Goal: Task Accomplishment & Management: Manage account settings

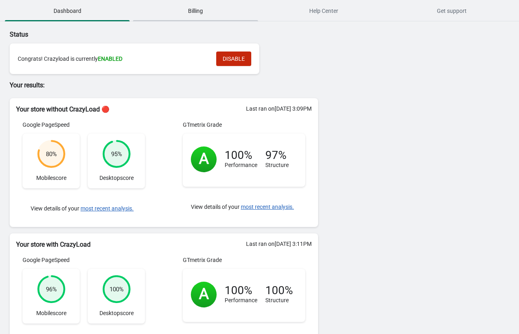
click at [206, 14] on span "Billing" at bounding box center [195, 11] width 125 height 14
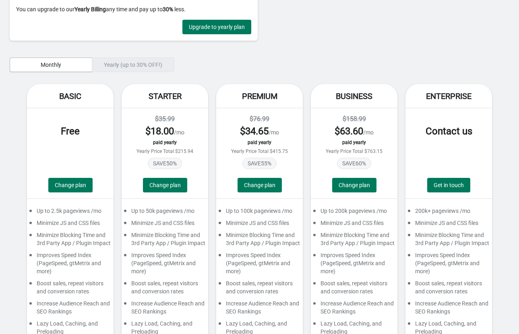
scroll to position [131, 0]
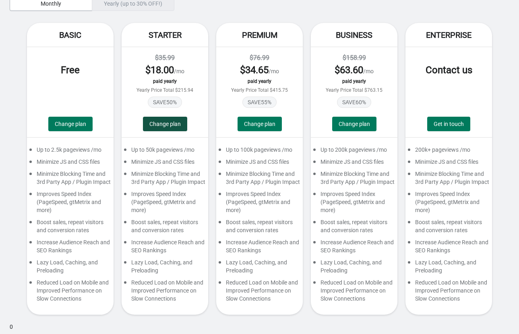
click at [166, 121] on span "Change plan" at bounding box center [164, 124] width 31 height 6
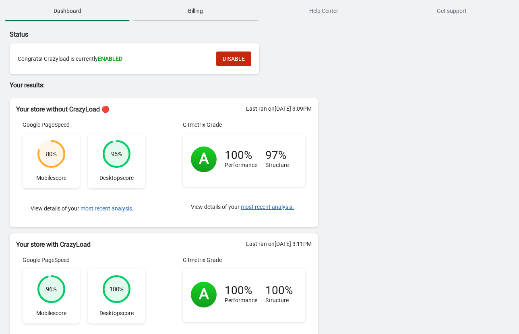
click at [192, 16] on span "Billing" at bounding box center [195, 11] width 125 height 14
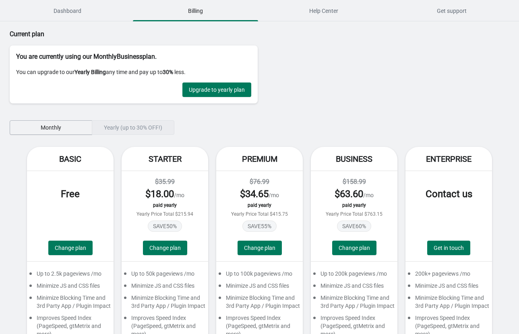
click at [46, 130] on span "Monthly" at bounding box center [51, 127] width 21 height 6
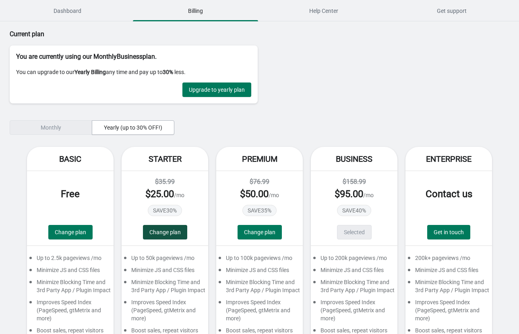
click at [164, 235] on span "Change plan" at bounding box center [164, 232] width 31 height 6
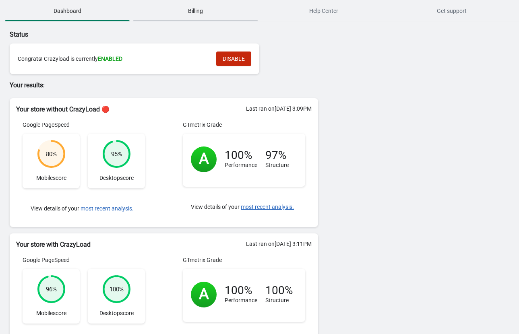
click at [192, 8] on span "Billing" at bounding box center [195, 11] width 125 height 14
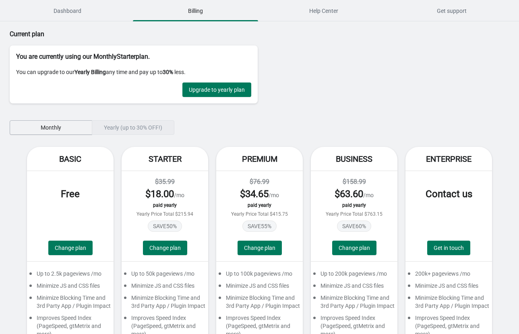
click at [68, 130] on span "Monthly" at bounding box center [50, 127] width 69 height 6
